Goal: Check status: Check status

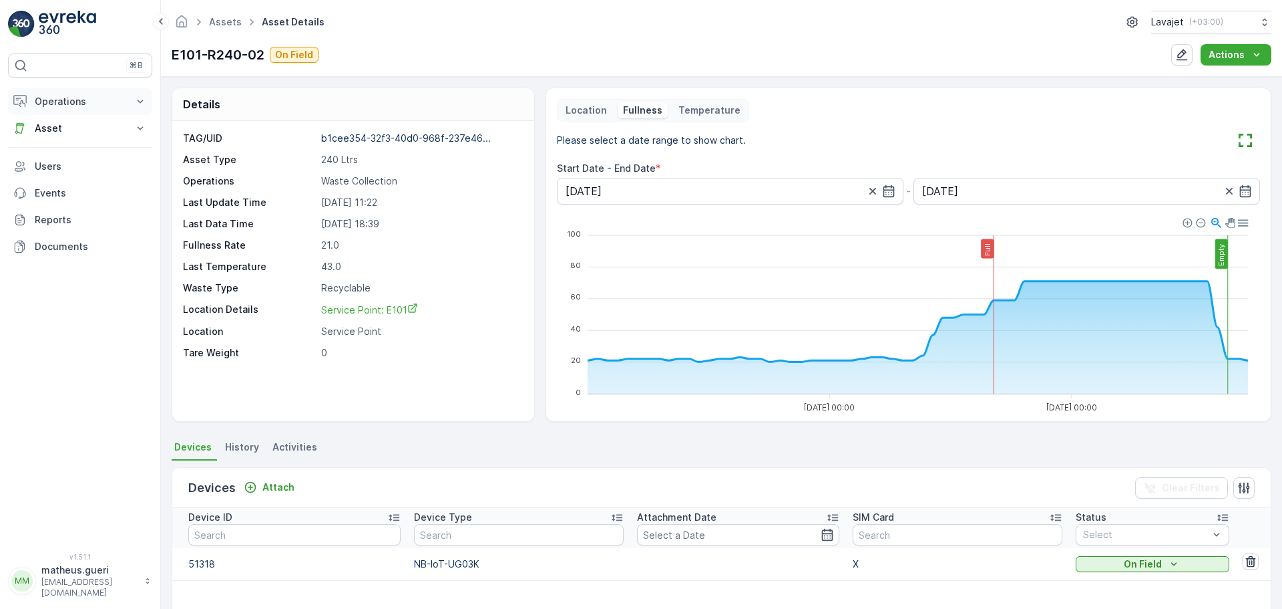
click at [109, 103] on p "Operations" at bounding box center [80, 101] width 91 height 13
